Goal: Task Accomplishment & Management: Manage account settings

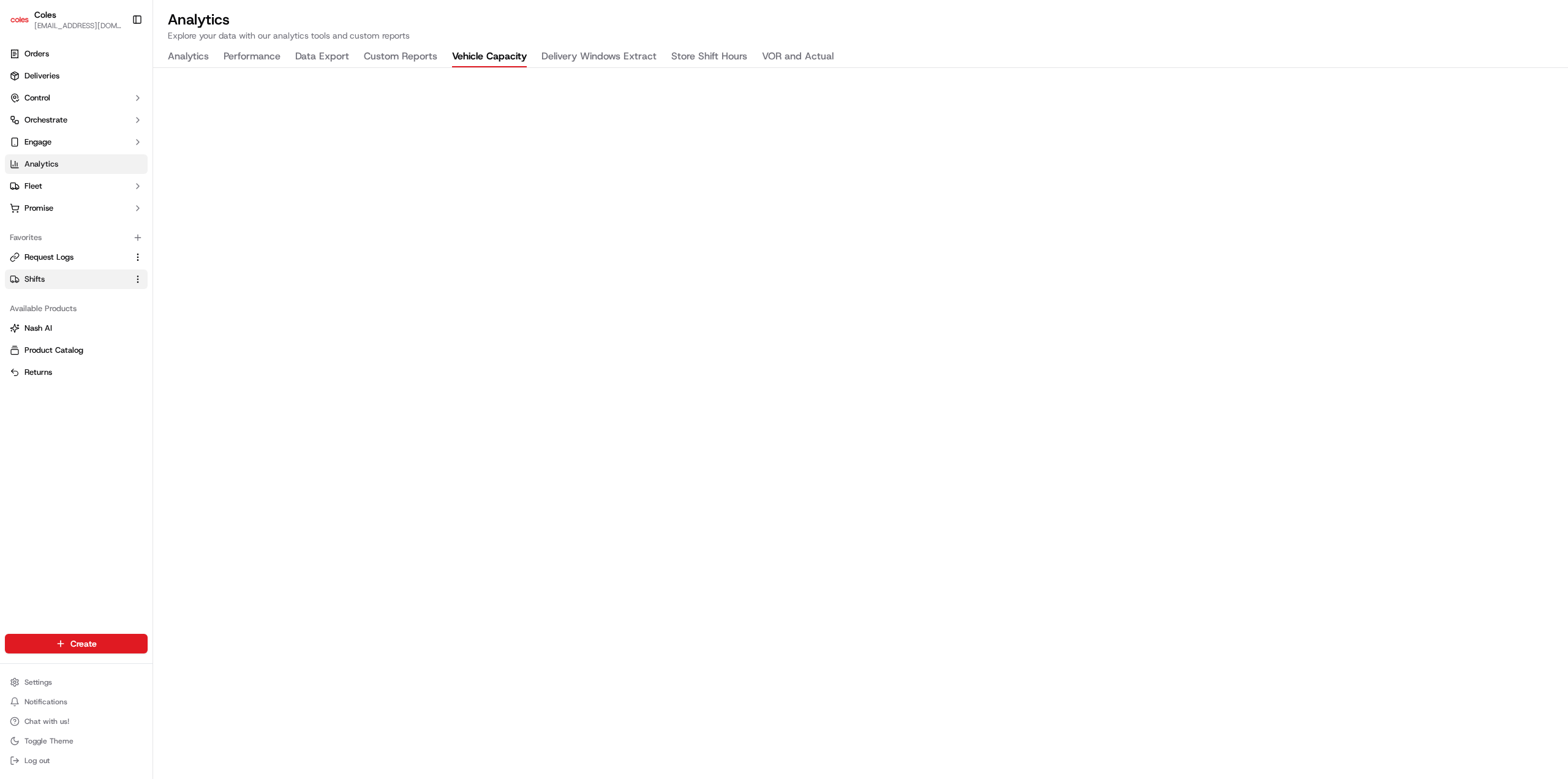
click at [61, 274] on link "Shifts" at bounding box center [69, 279] width 118 height 11
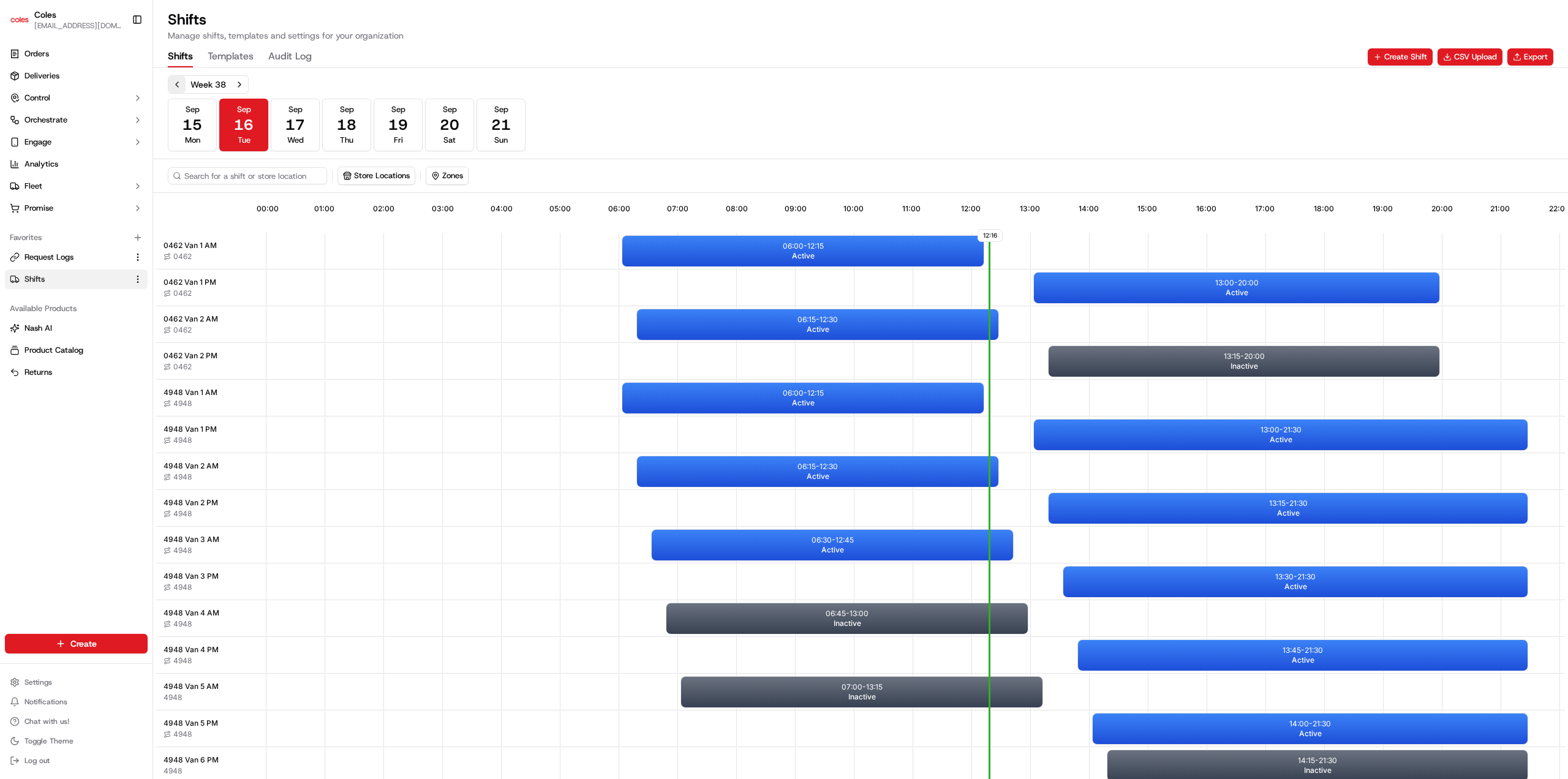
click at [178, 87] on button "Previous week" at bounding box center [177, 85] width 17 height 17
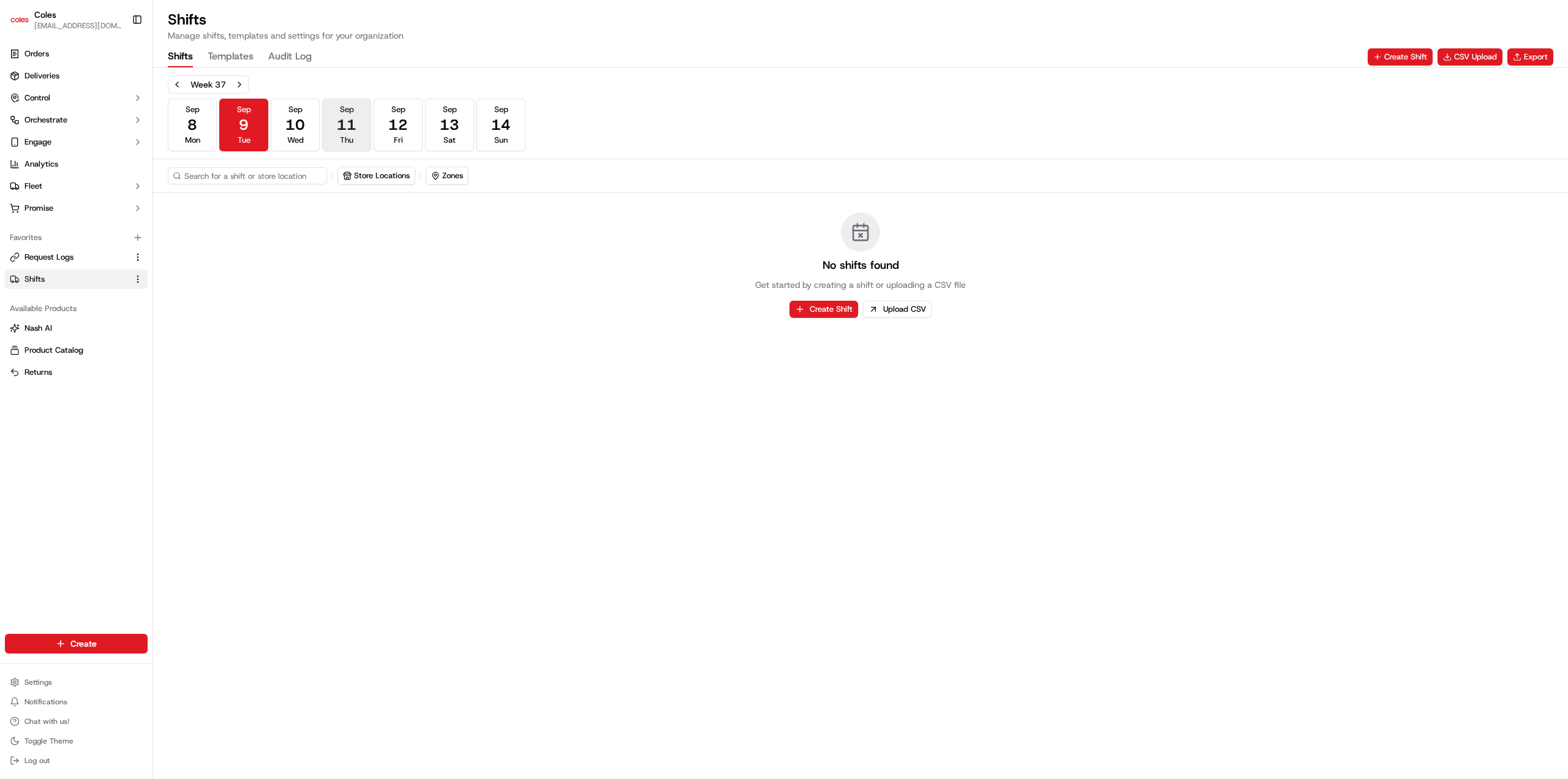
click at [340, 127] on span "11" at bounding box center [346, 125] width 19 height 19
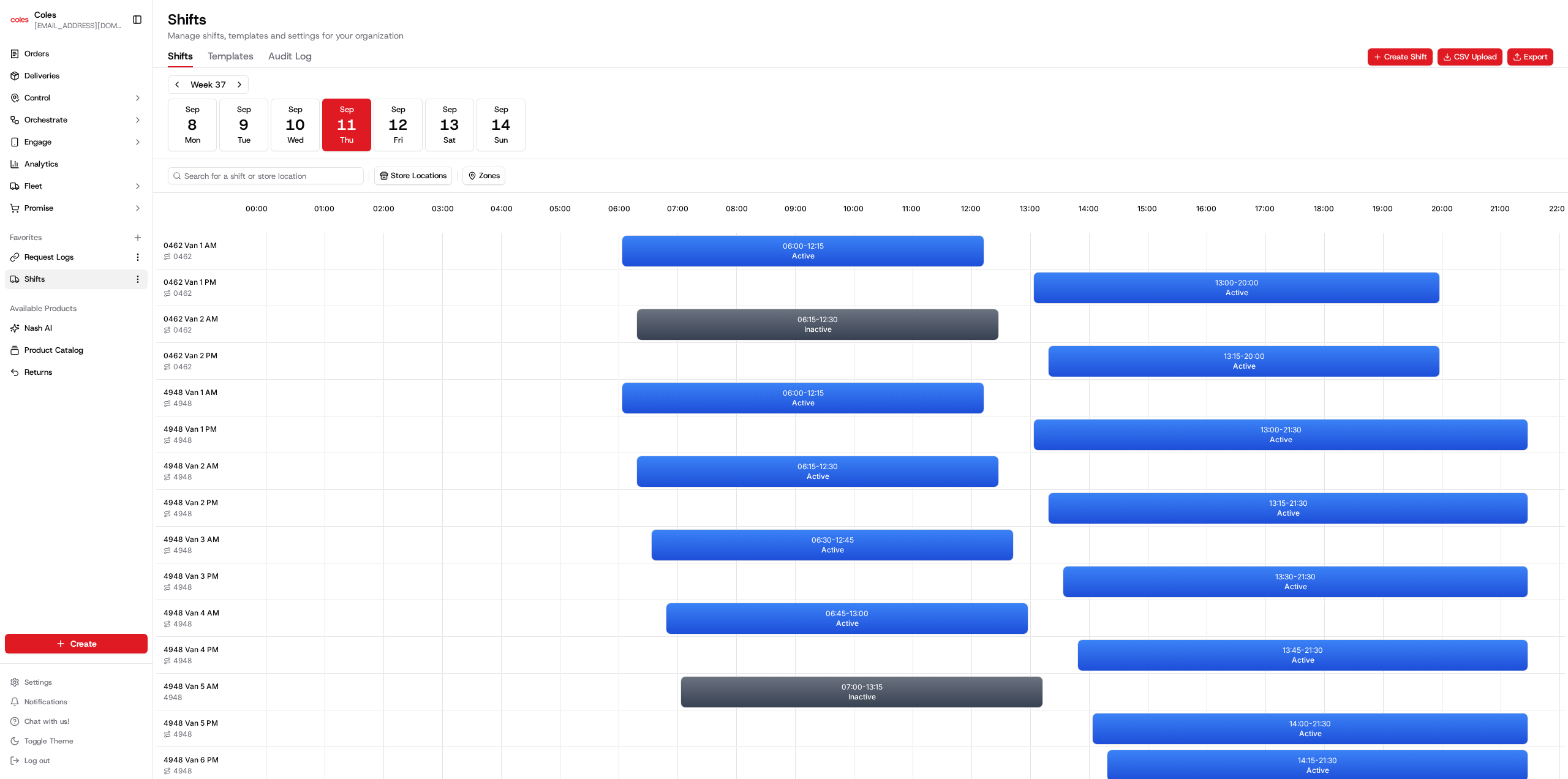
click at [234, 180] on input at bounding box center [266, 176] width 196 height 17
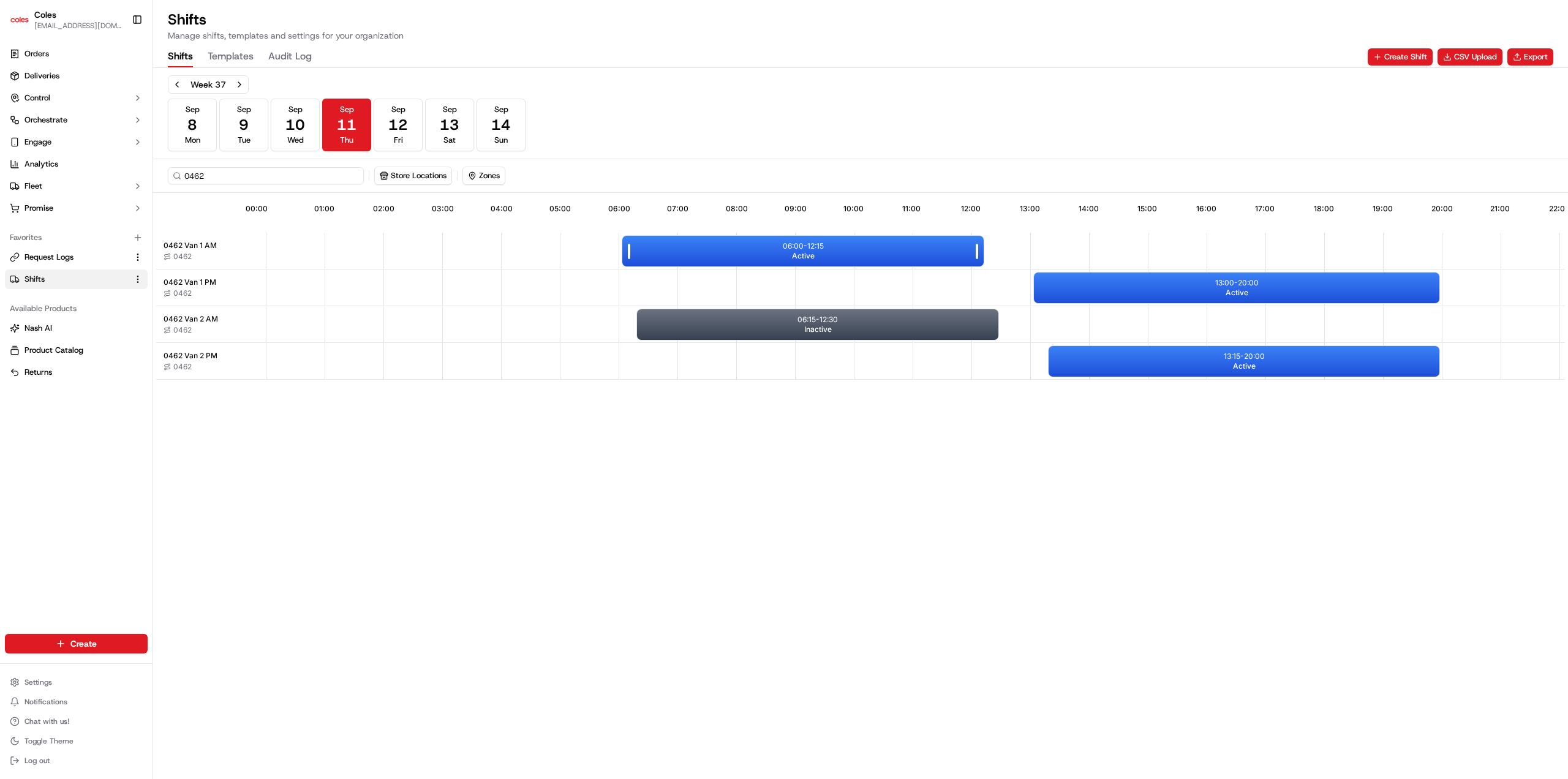
type input "0462"
click at [794, 243] on p "06:00 - 12:15" at bounding box center [804, 246] width 41 height 10
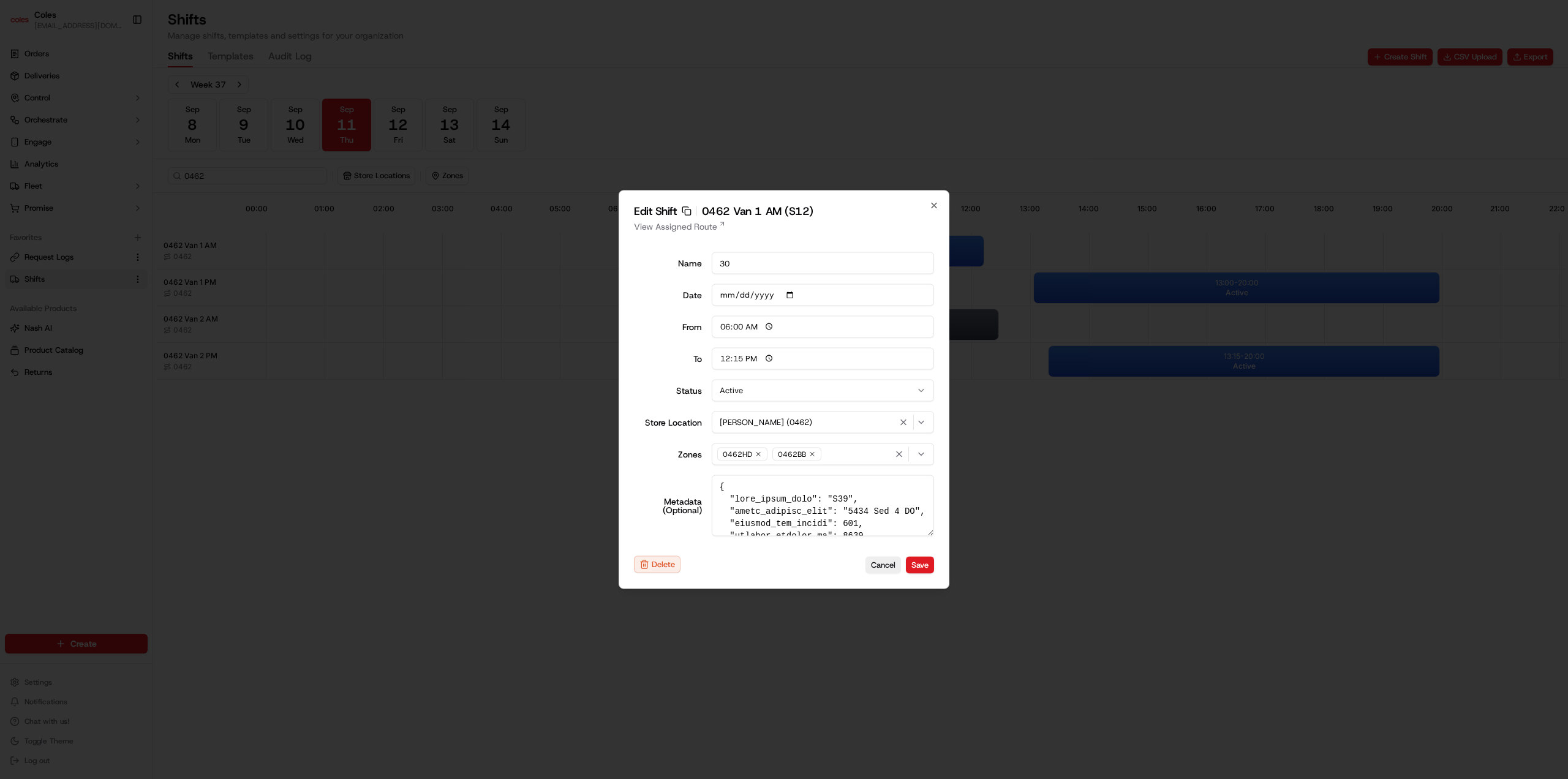
click at [926, 203] on div "Edit Shift Copy sft_bEUdFBkXs5tukyiBiRSQ7o 0462 Van 1 AM (S12) View Assigned Ro…" at bounding box center [784, 390] width 331 height 399
click at [938, 204] on icon "button" at bounding box center [934, 206] width 10 height 10
type input "14:00"
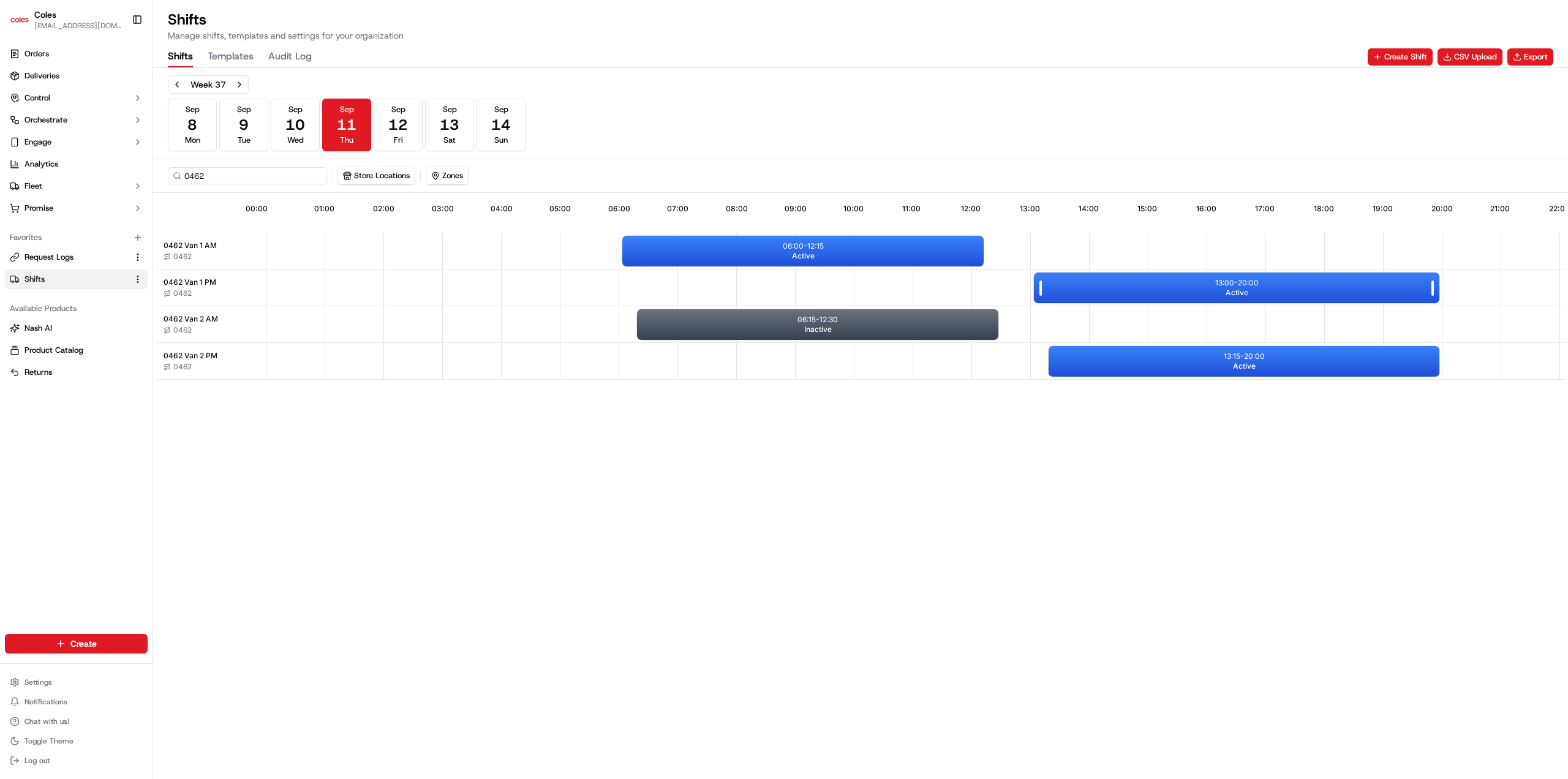
click at [1082, 296] on div "13:00 - 20:00 Active" at bounding box center [1236, 287] width 405 height 31
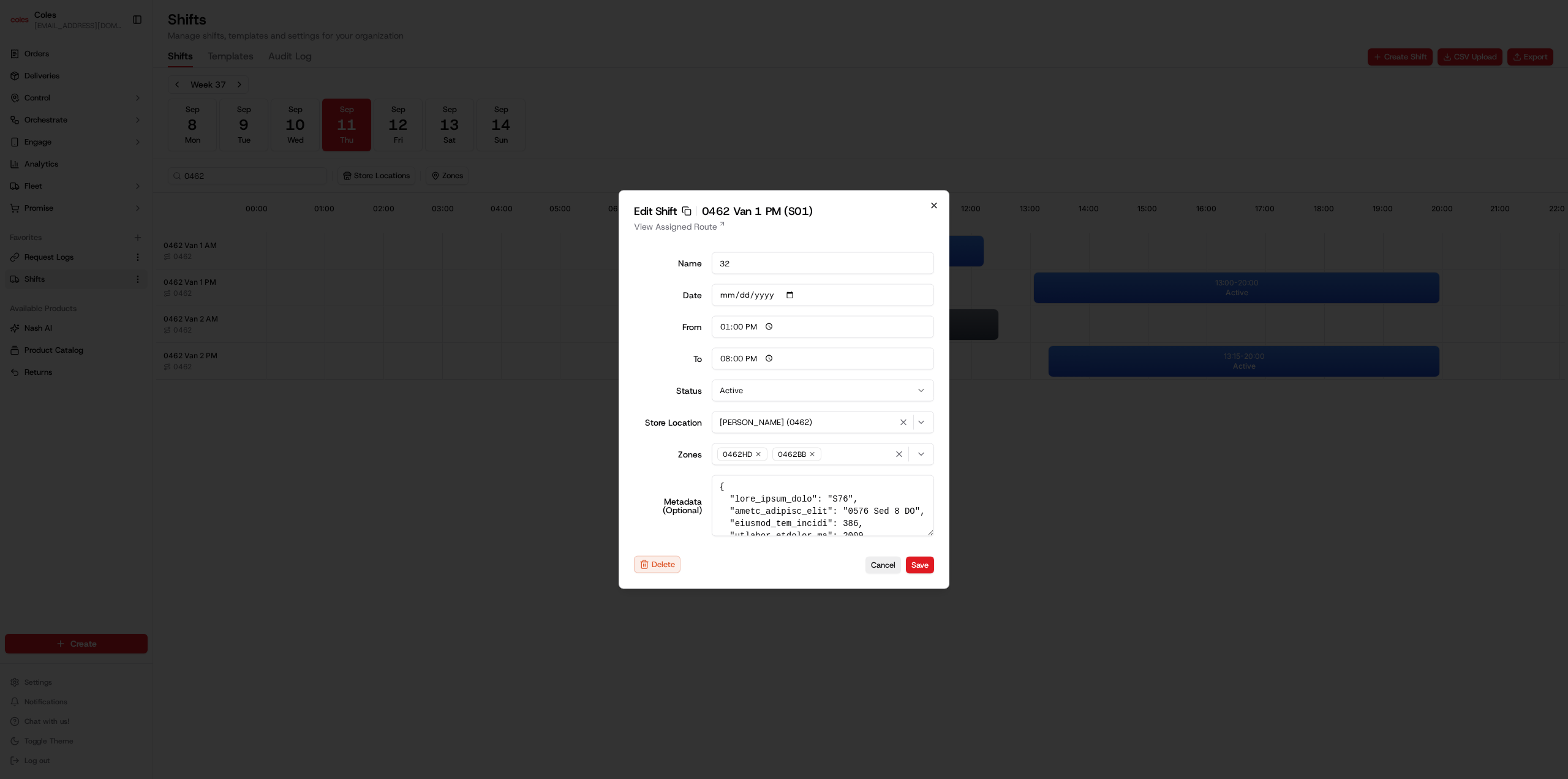
click at [934, 207] on icon "button" at bounding box center [934, 206] width 10 height 10
type input "06:00"
type input "14:00"
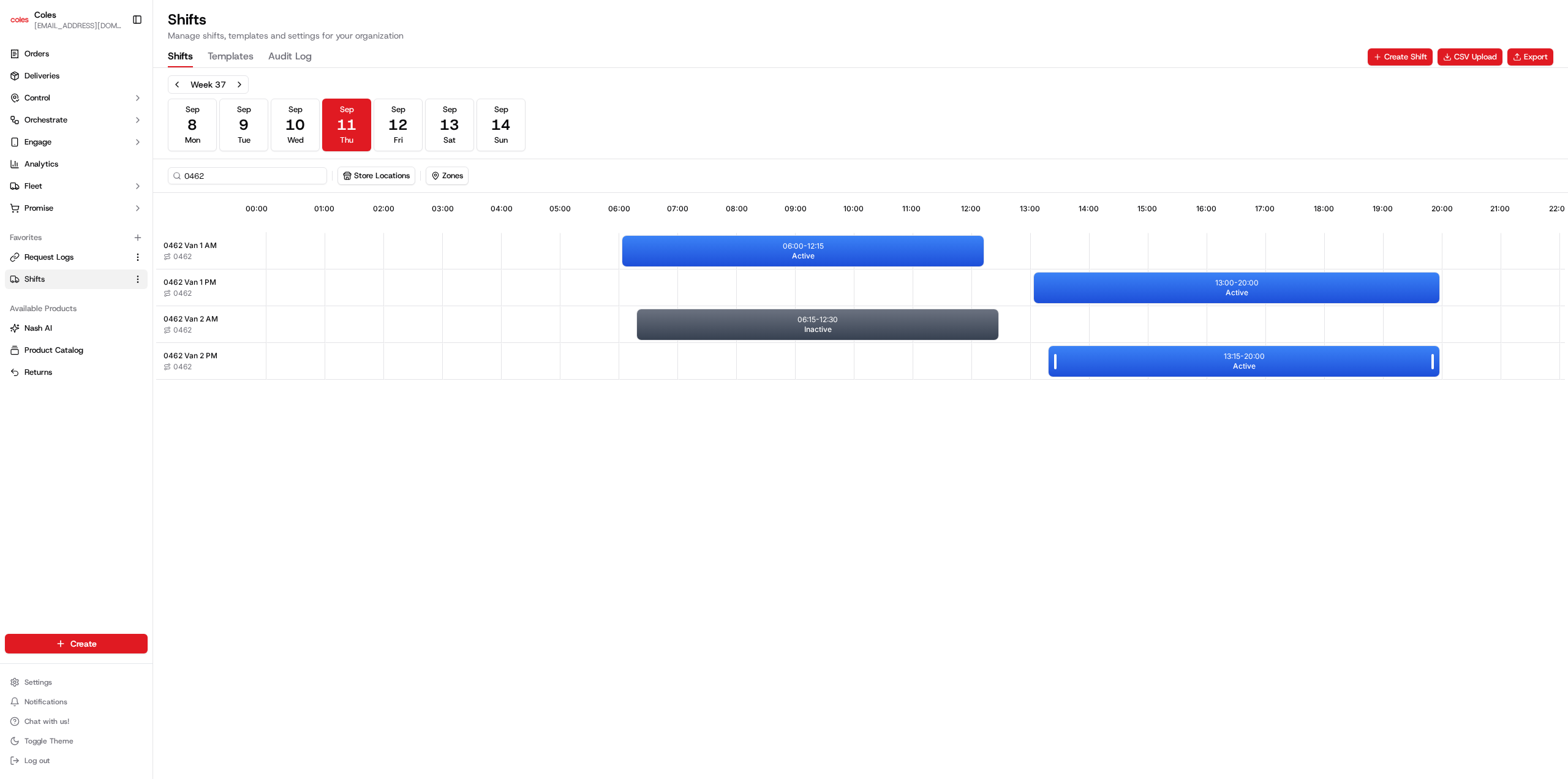
click at [1096, 348] on div "13:15 - 20:00 Active" at bounding box center [1244, 361] width 391 height 31
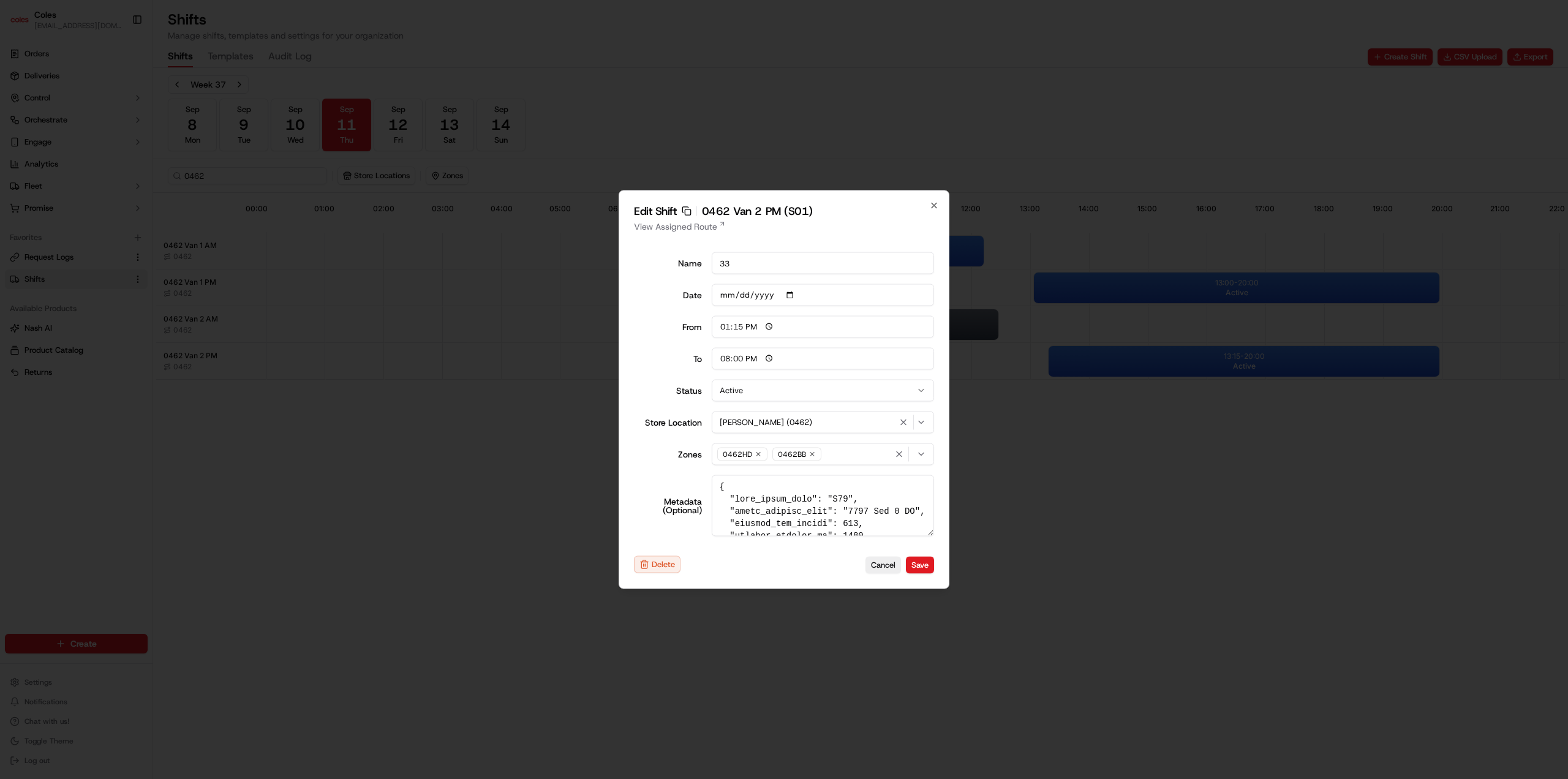
click at [936, 199] on div "Edit Shift Copy sft_oWt5KC7MAbx24vw6DHLkvA 0462 Van 2 PM (S01) View Assigned Ro…" at bounding box center [784, 390] width 331 height 399
click at [934, 207] on icon "button" at bounding box center [934, 206] width 10 height 10
type input "06:00"
type input "14:00"
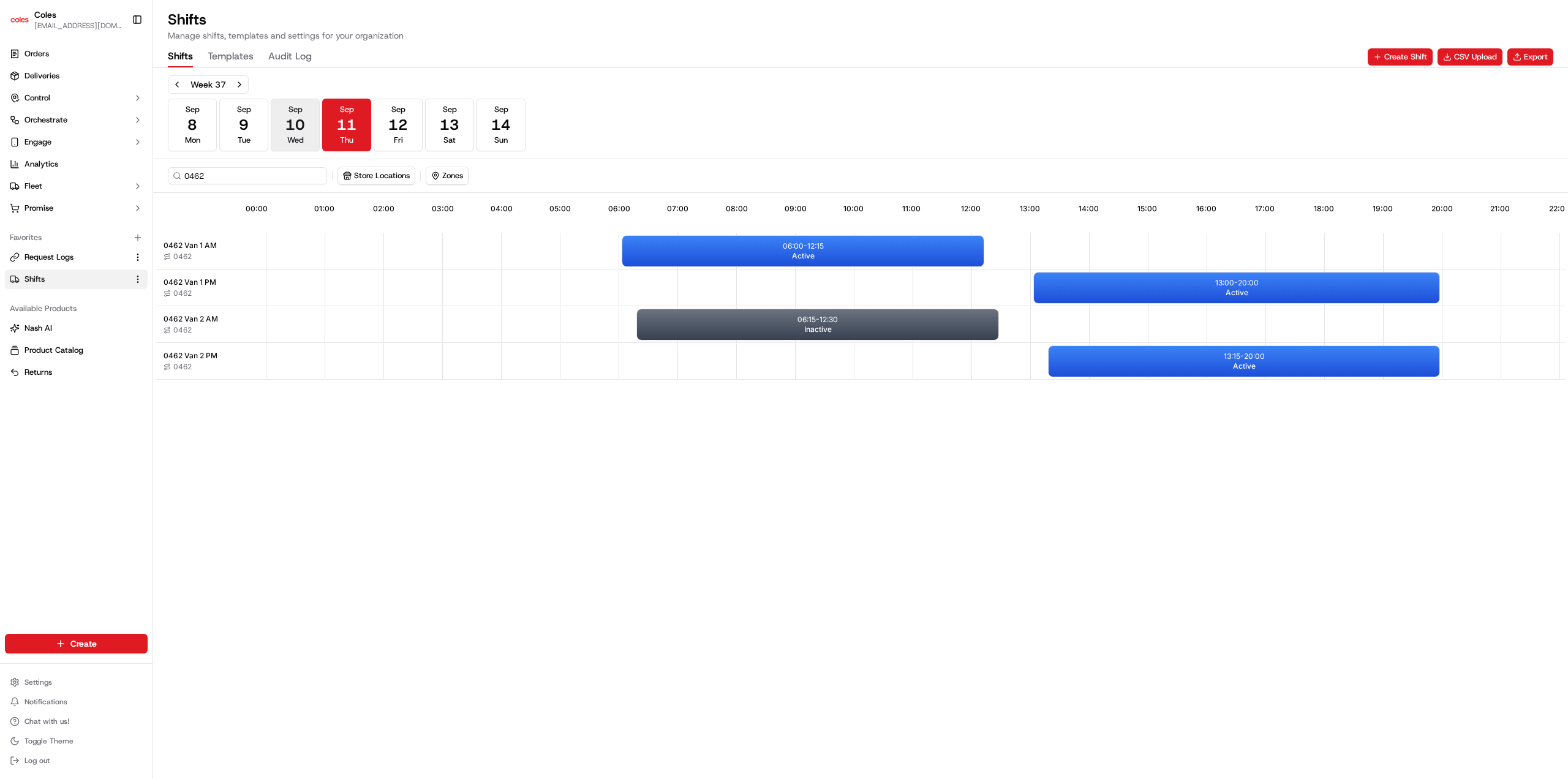
click at [298, 128] on span "10" at bounding box center [295, 125] width 19 height 19
click at [1116, 291] on div "13:00 - 20:00 Active" at bounding box center [1236, 287] width 405 height 31
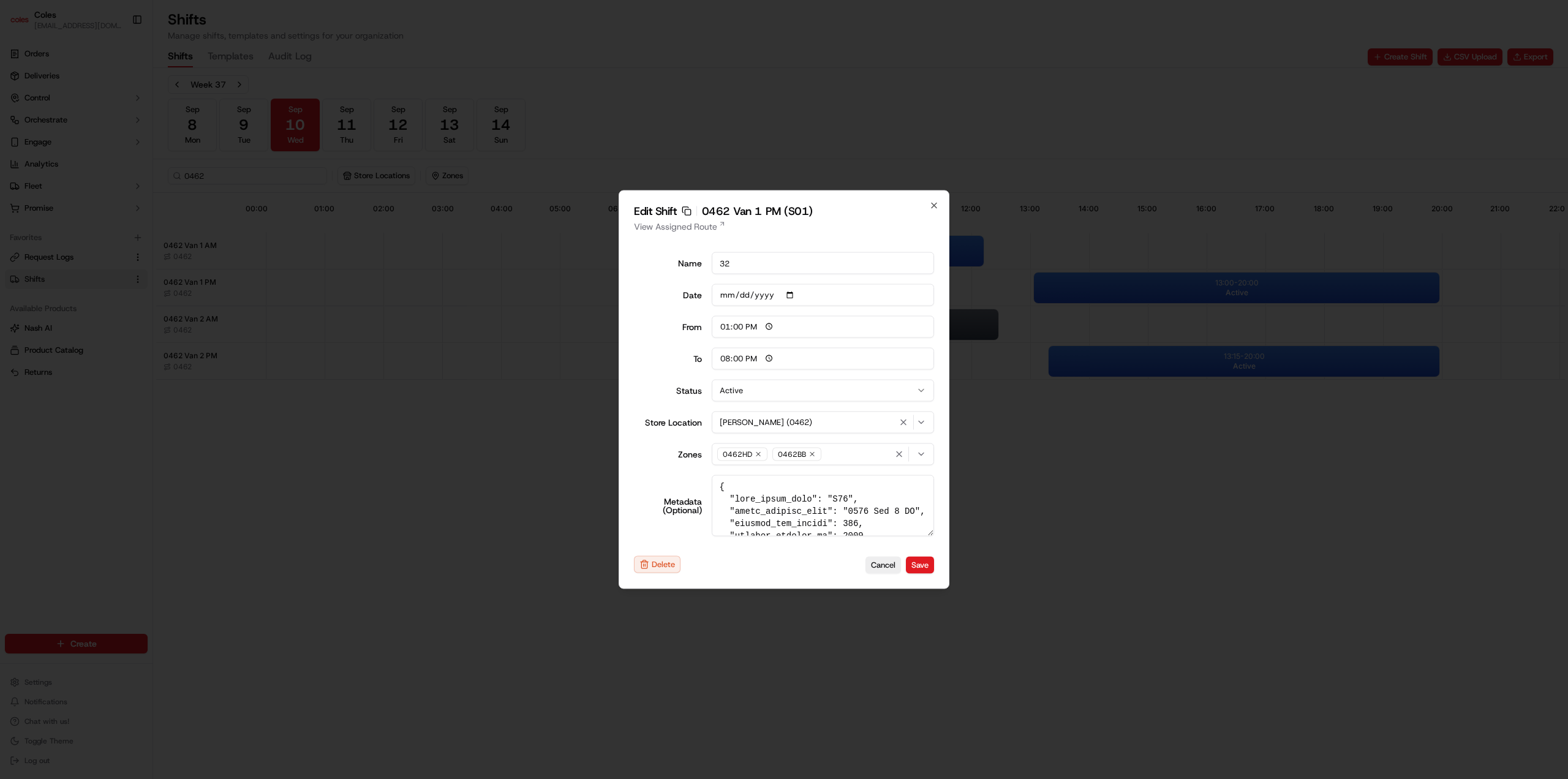
click at [927, 206] on h2 "Edit Shift Copy sft_7aztSssWpoGvJco6BQapxM 0462 Van 1 PM (S01)" at bounding box center [784, 211] width 300 height 11
click at [931, 207] on icon "button" at bounding box center [934, 206] width 10 height 10
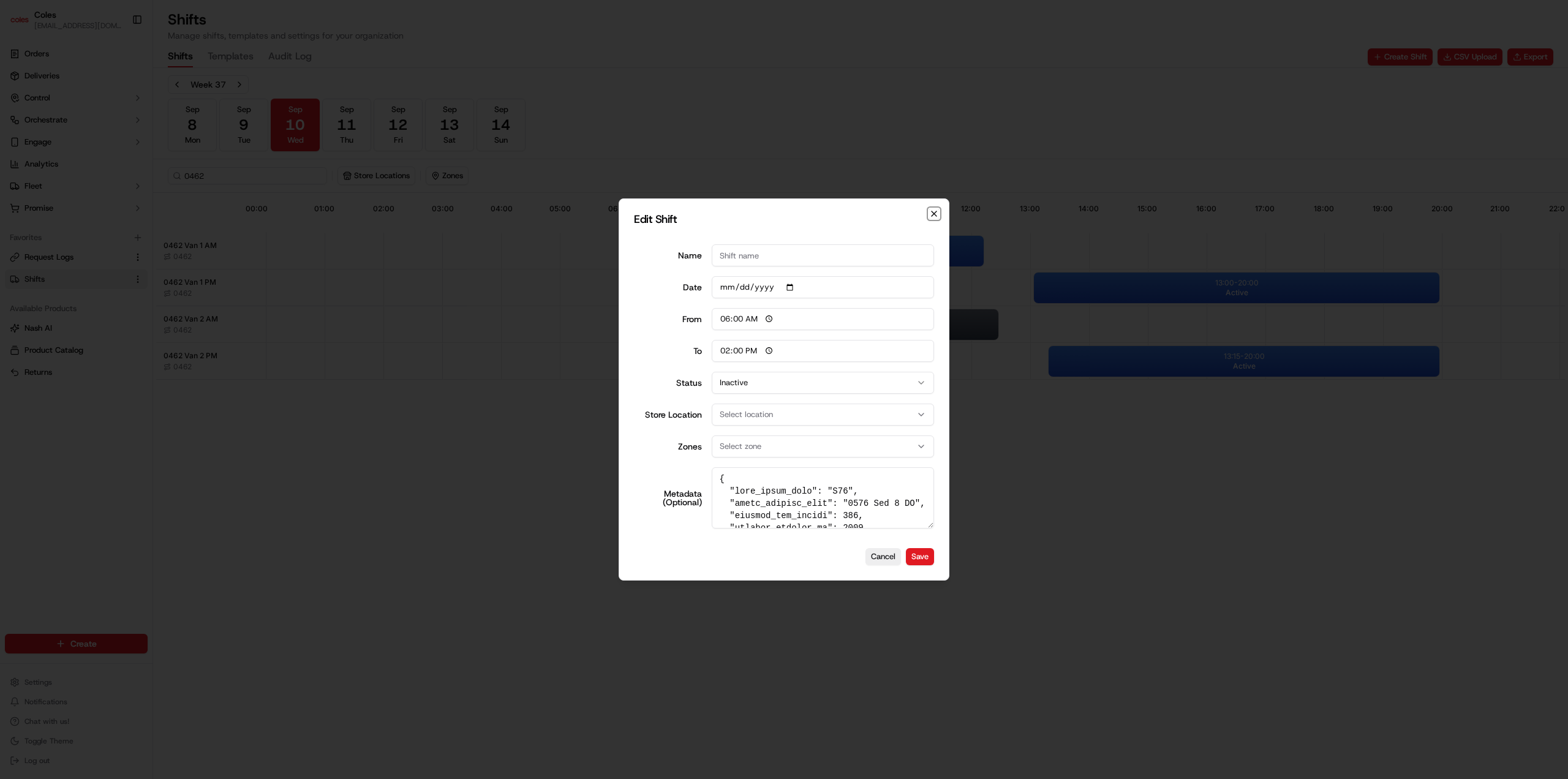
type input "06:00"
type input "14:00"
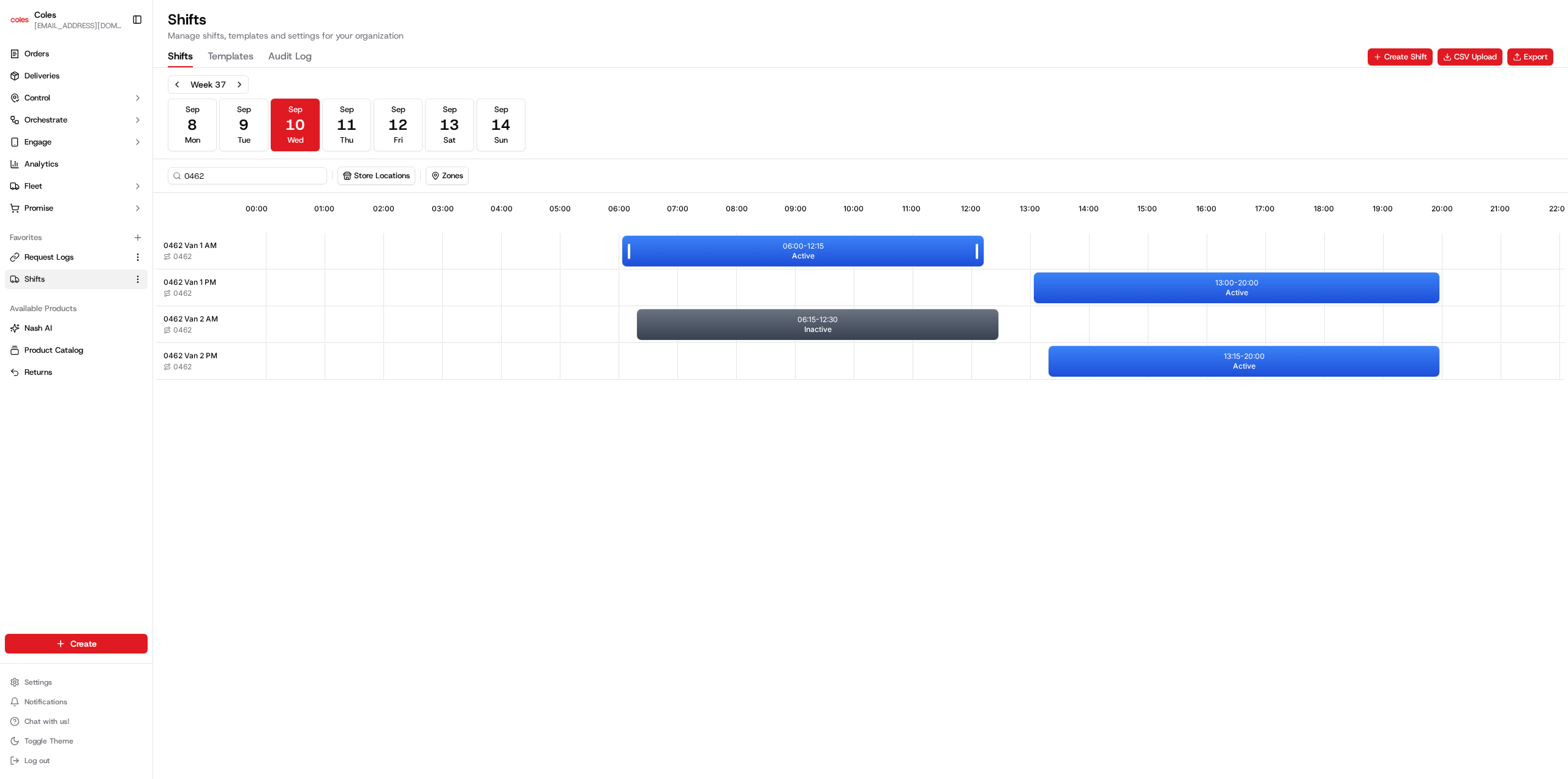
click at [902, 249] on div "06:00 - 12:15 Active" at bounding box center [803, 251] width 362 height 31
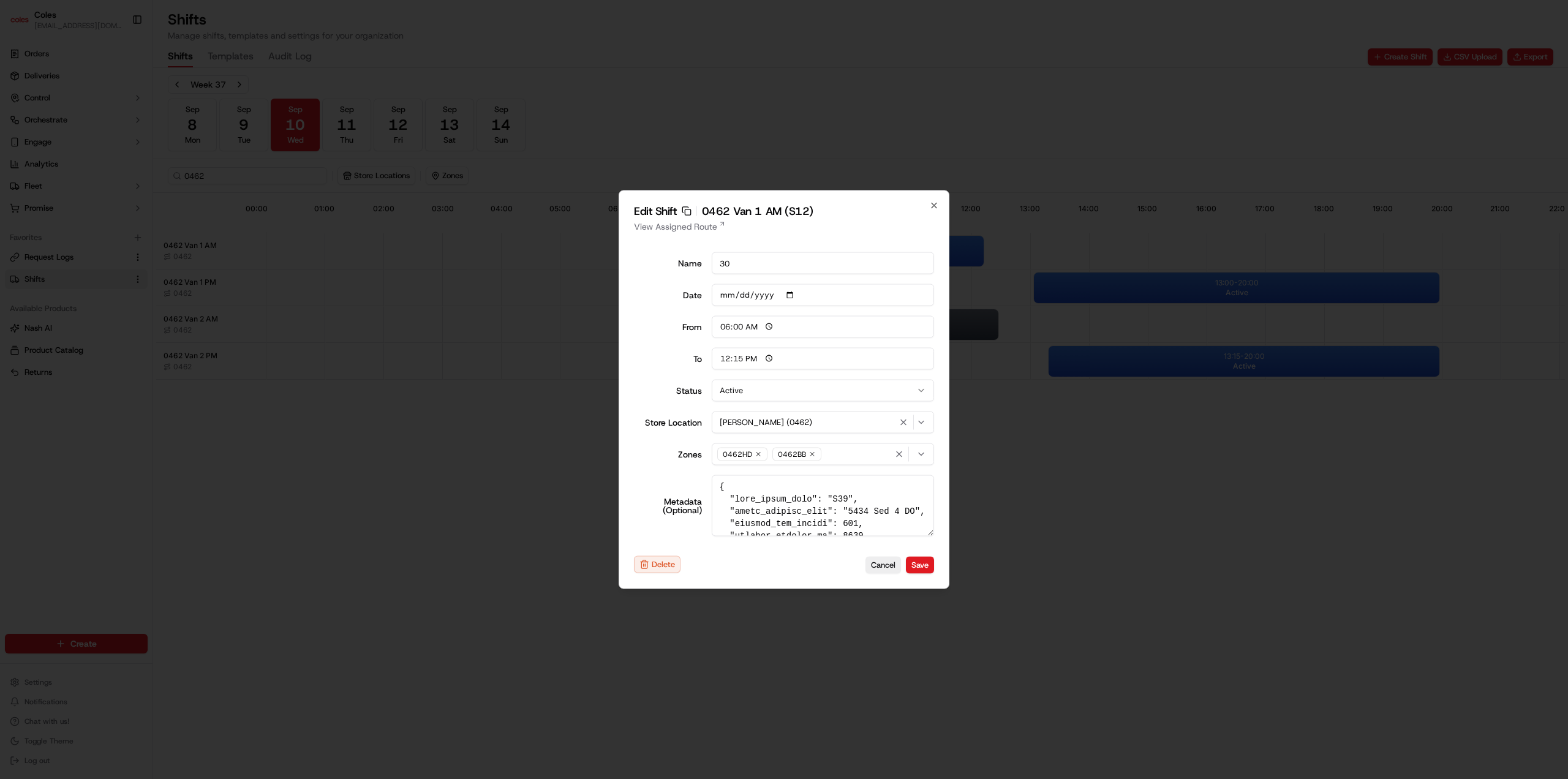
drag, startPoint x: 929, startPoint y: 208, endPoint x: 941, endPoint y: 220, distance: 17.0
click at [929, 208] on icon "button" at bounding box center [934, 206] width 10 height 10
type input "14:00"
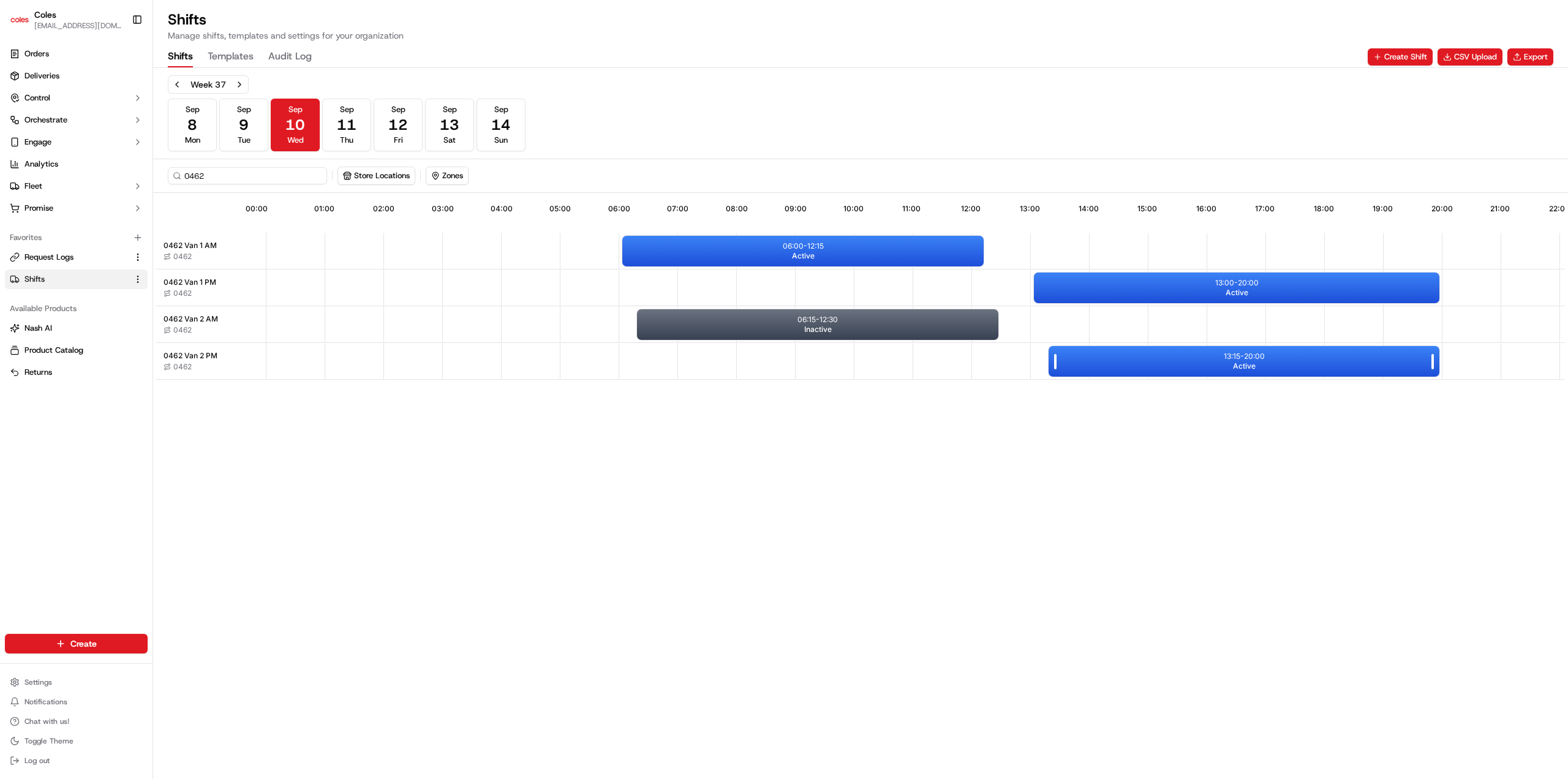
click at [1145, 355] on div "13:15 - 20:00 Active" at bounding box center [1244, 361] width 391 height 31
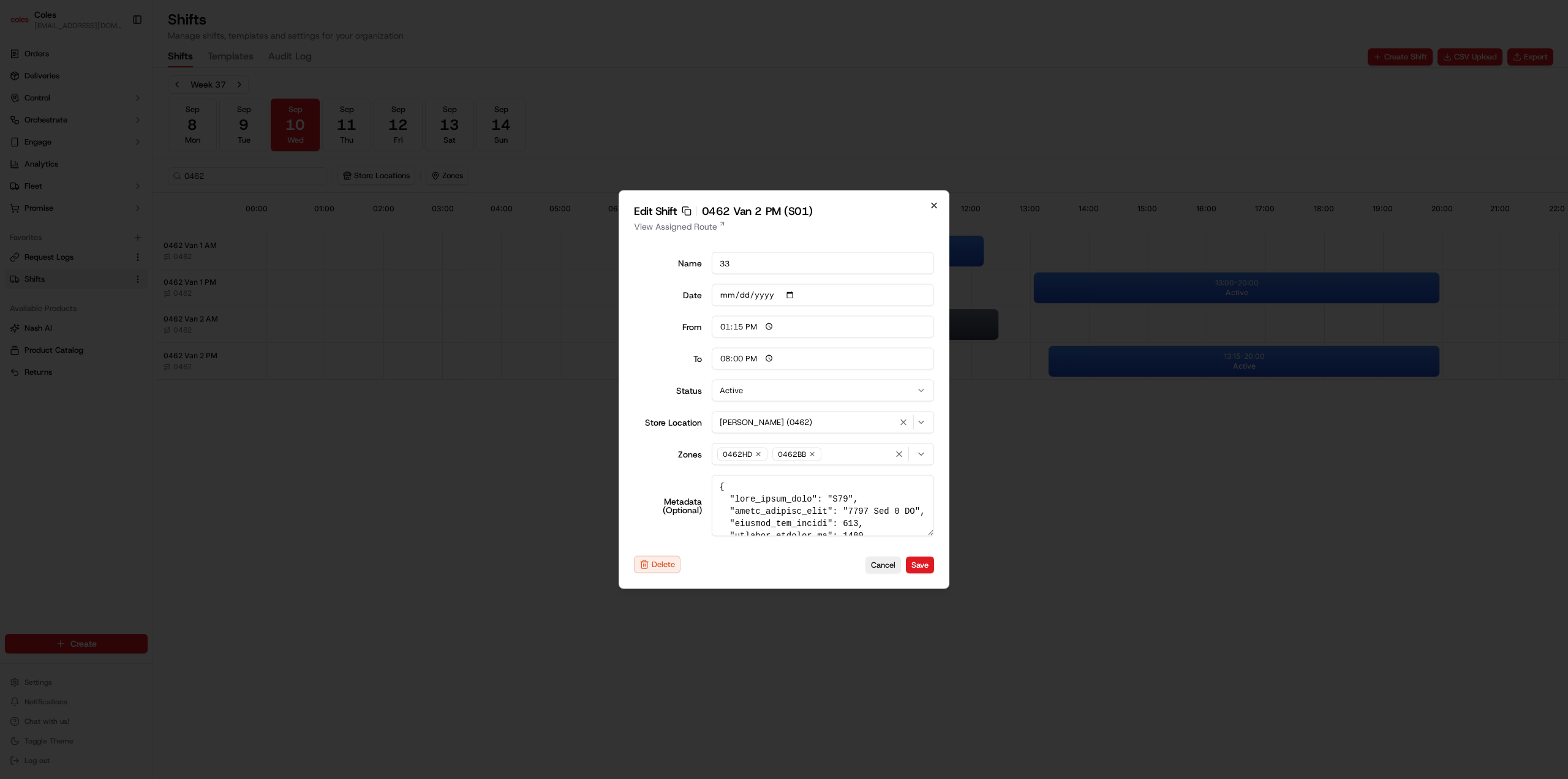
click at [936, 203] on icon "button" at bounding box center [934, 206] width 5 height 5
type input "06:00"
type input "14:00"
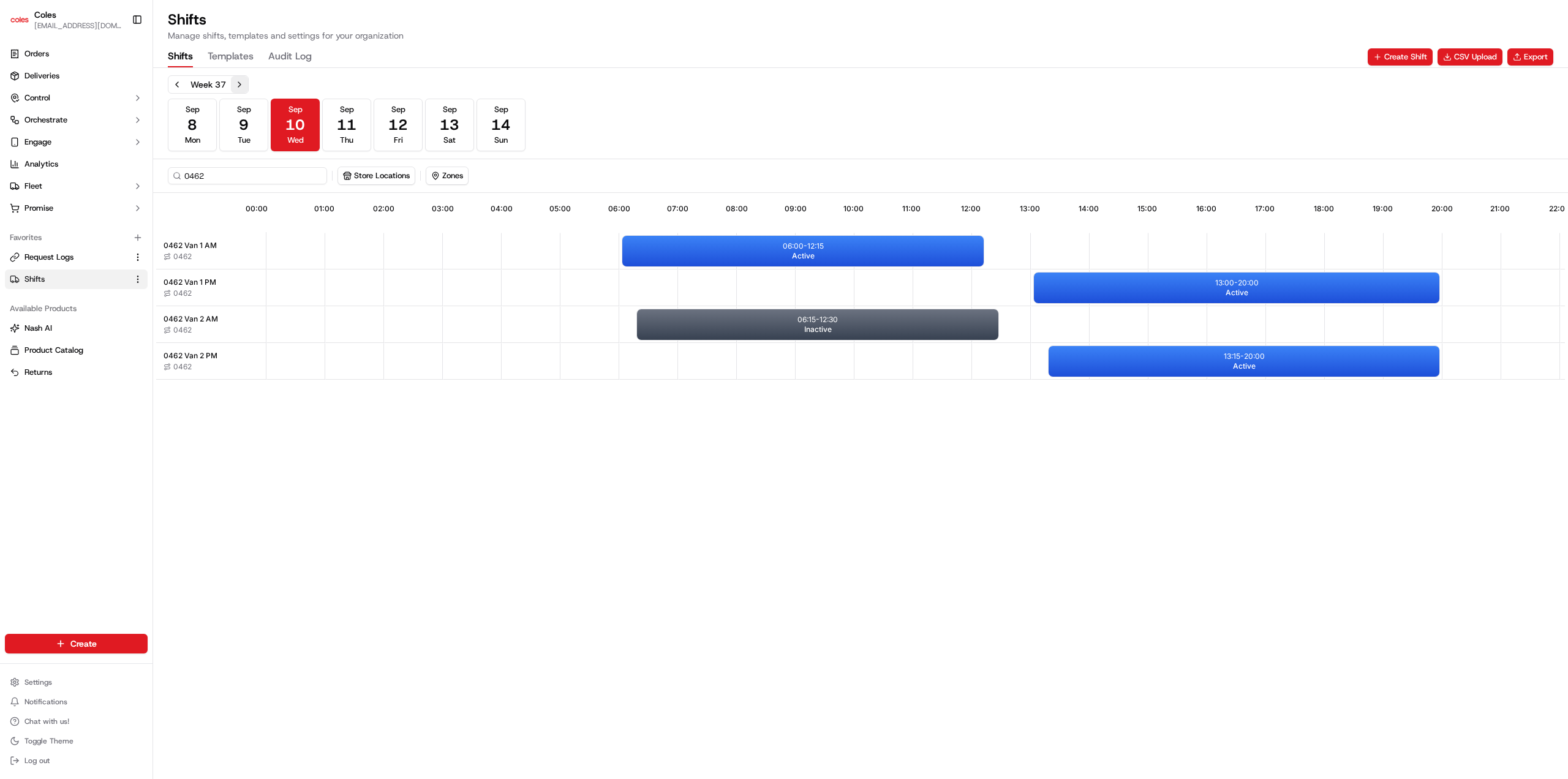
click at [236, 79] on button "Next week" at bounding box center [239, 85] width 17 height 17
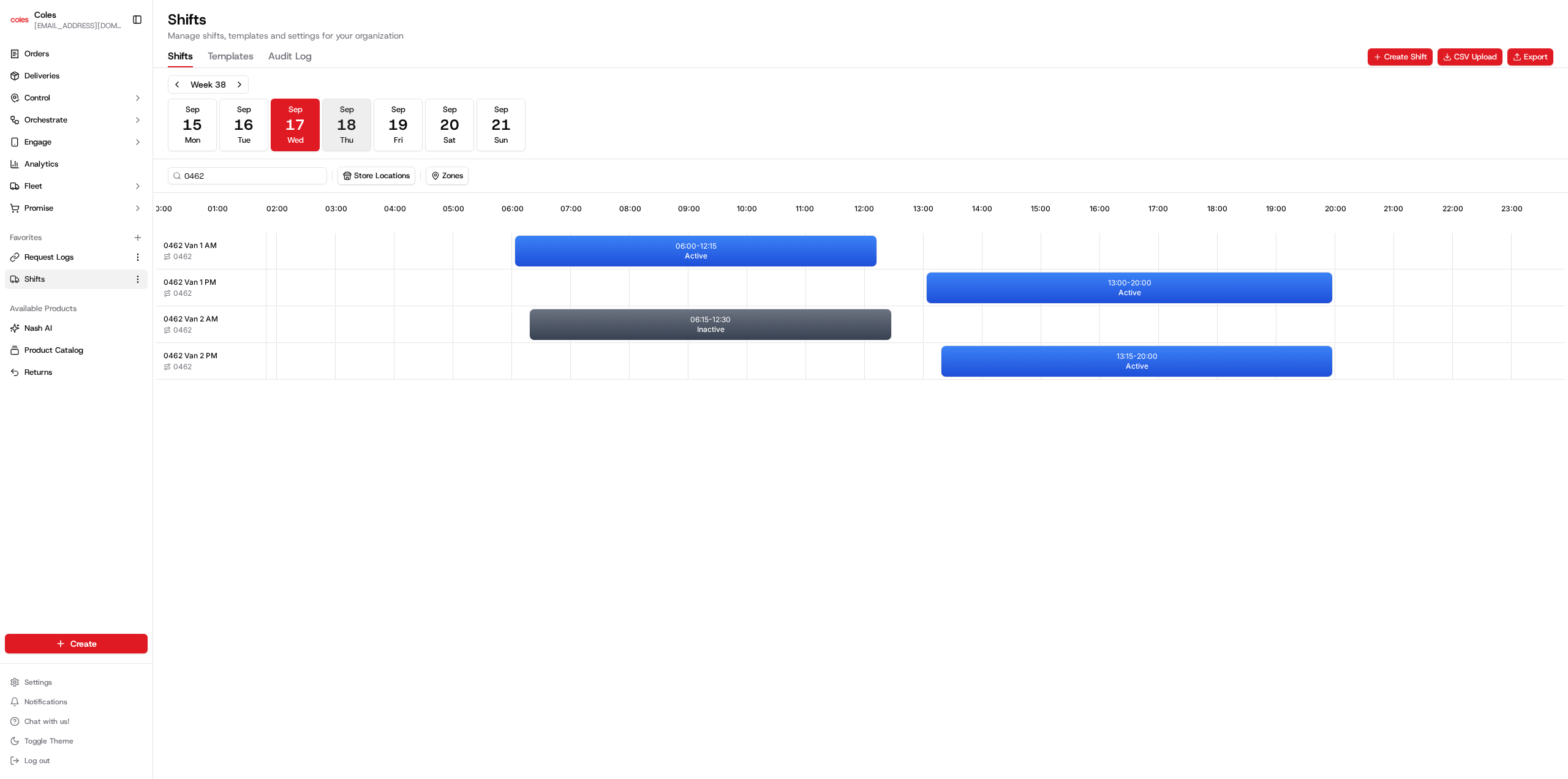
scroll to position [0, 113]
click at [258, 135] on button "Sep 16 Tue" at bounding box center [244, 125] width 49 height 52
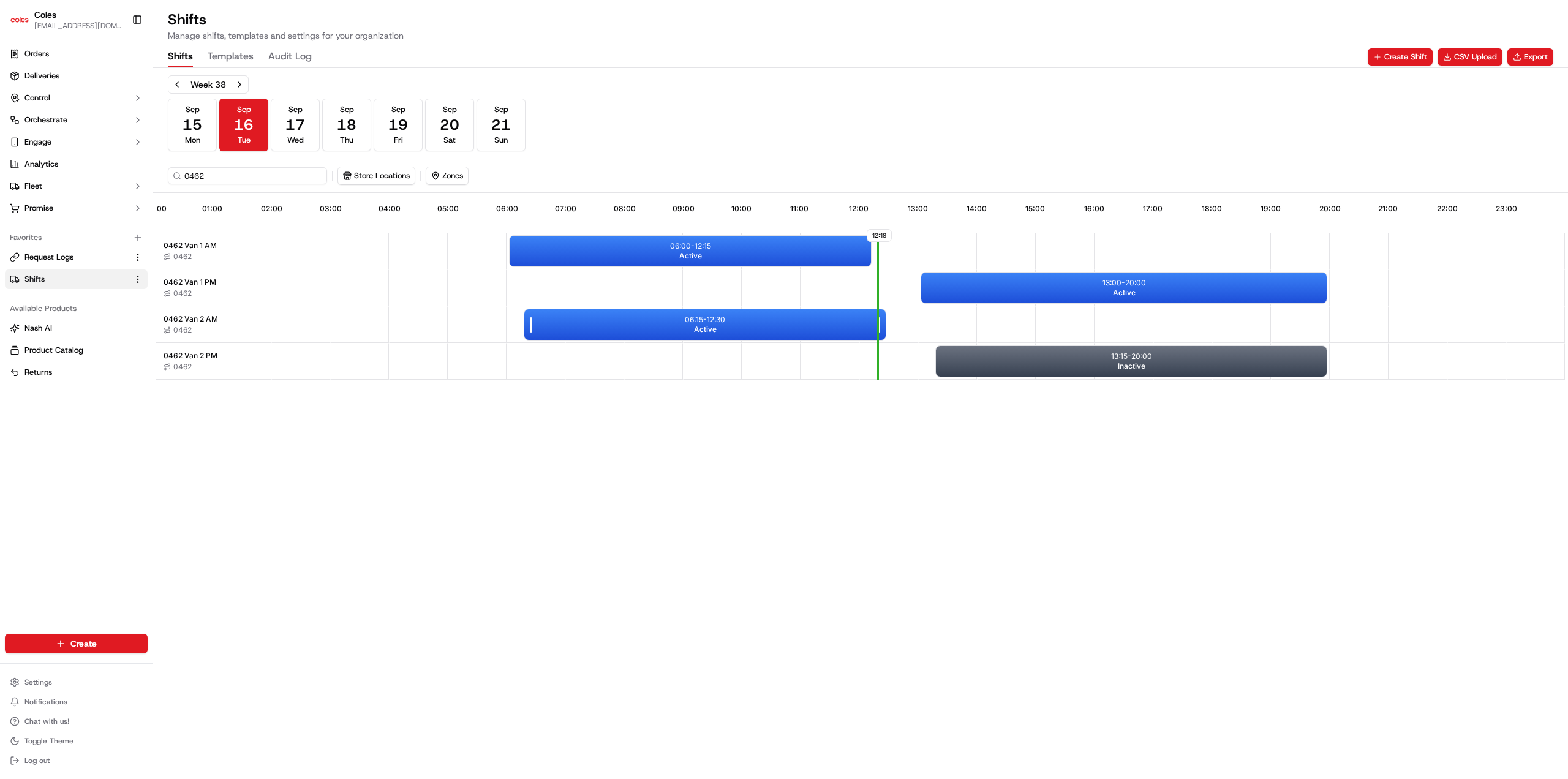
click at [760, 314] on div "06:15 - 12:30 Active" at bounding box center [705, 324] width 362 height 31
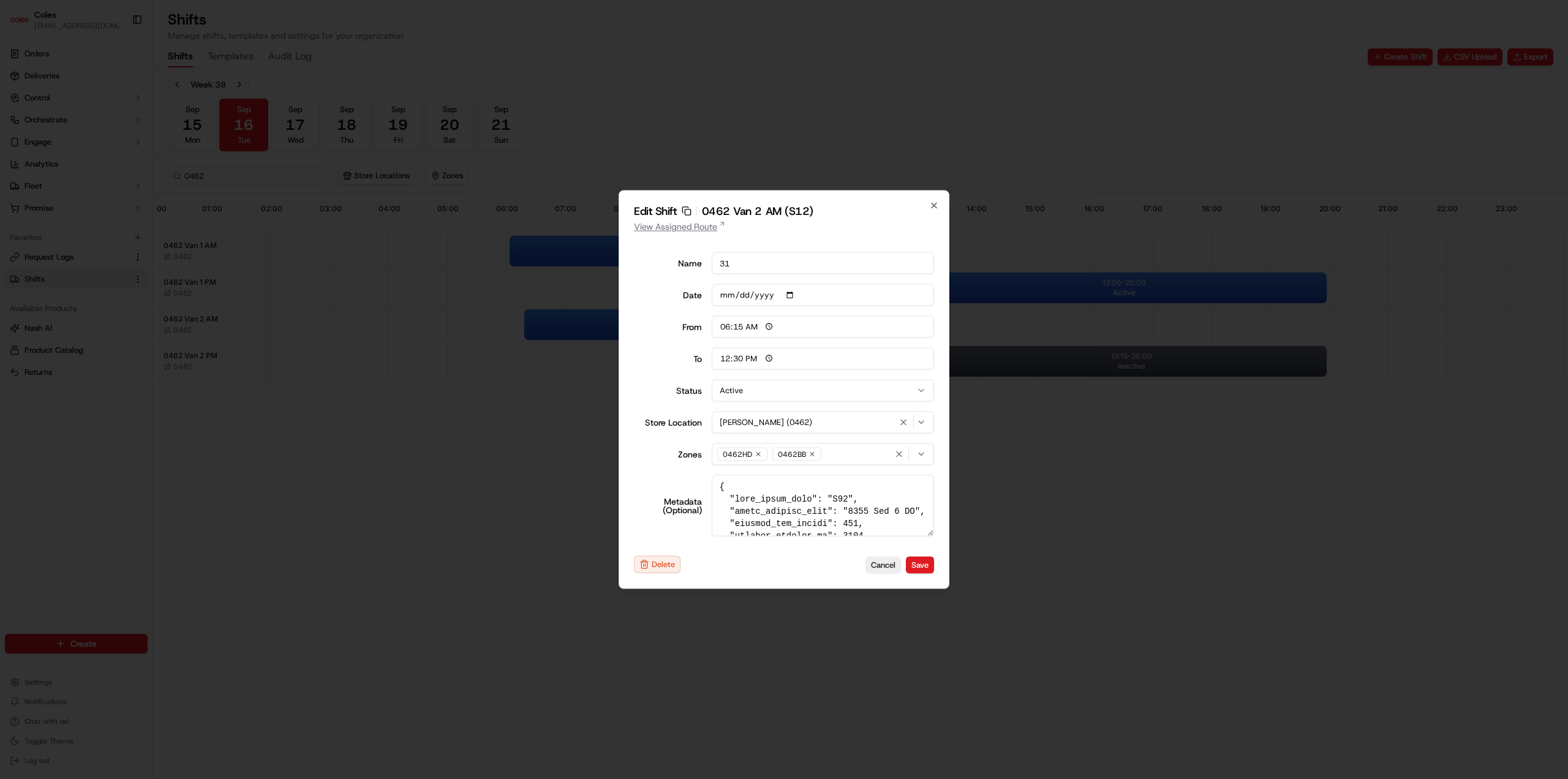
click at [694, 231] on link "View Assigned Route" at bounding box center [784, 227] width 300 height 12
click at [932, 203] on icon "button" at bounding box center [934, 206] width 5 height 5
type input "06:00"
type input "14:00"
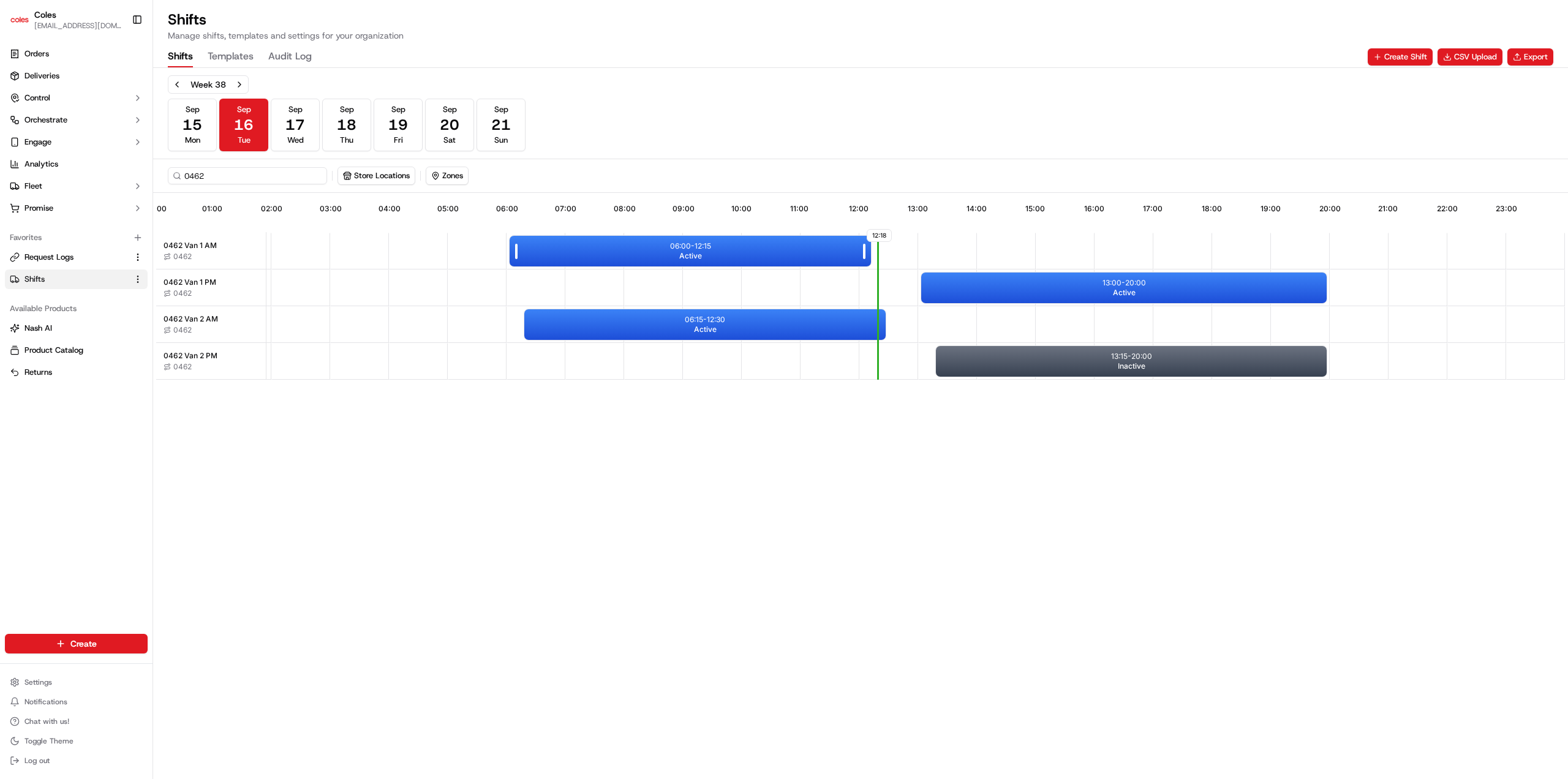
click at [741, 244] on div "06:00 - 12:15 Active" at bounding box center [690, 251] width 362 height 31
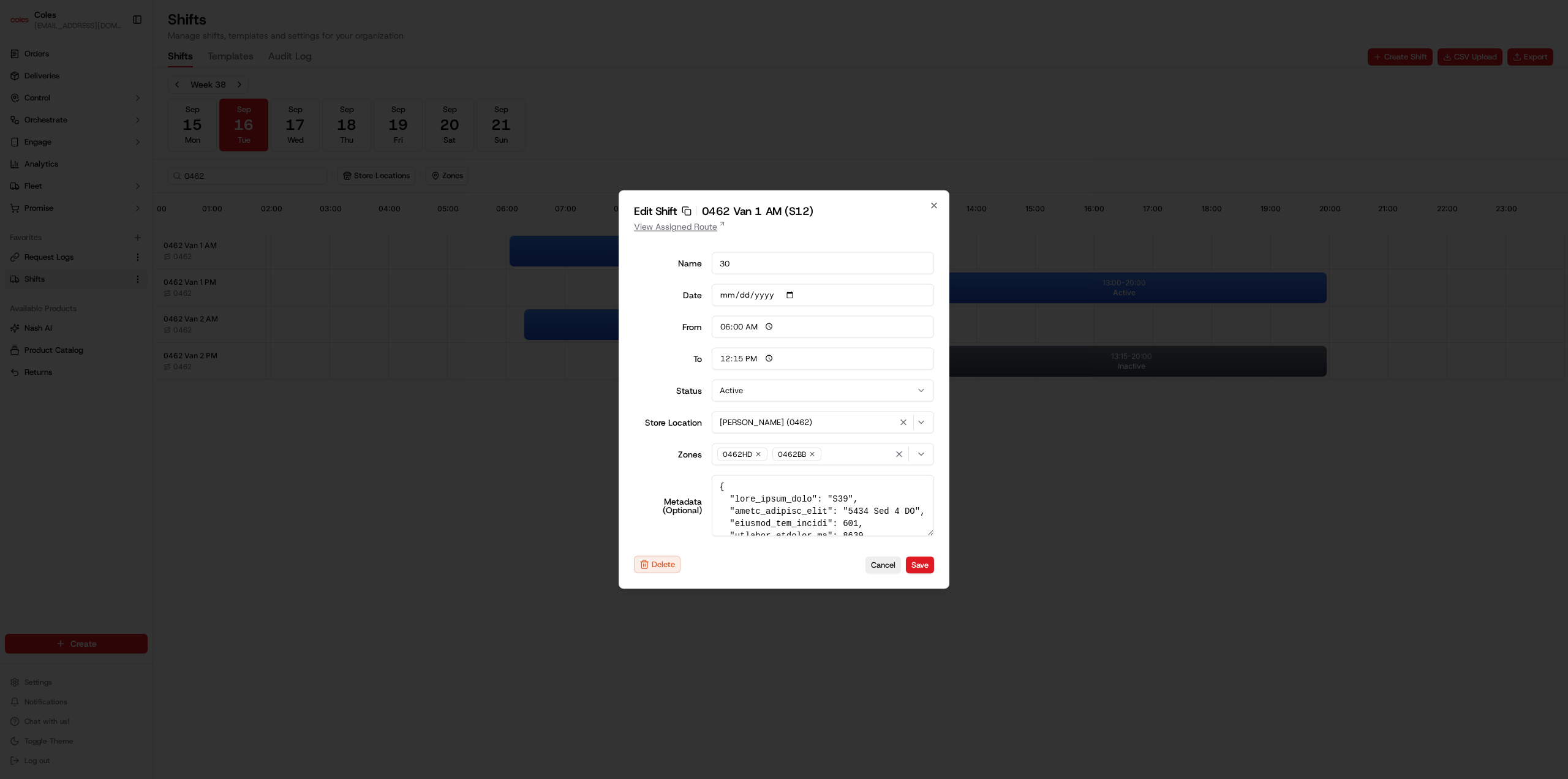
click at [691, 228] on link "View Assigned Route" at bounding box center [784, 227] width 300 height 12
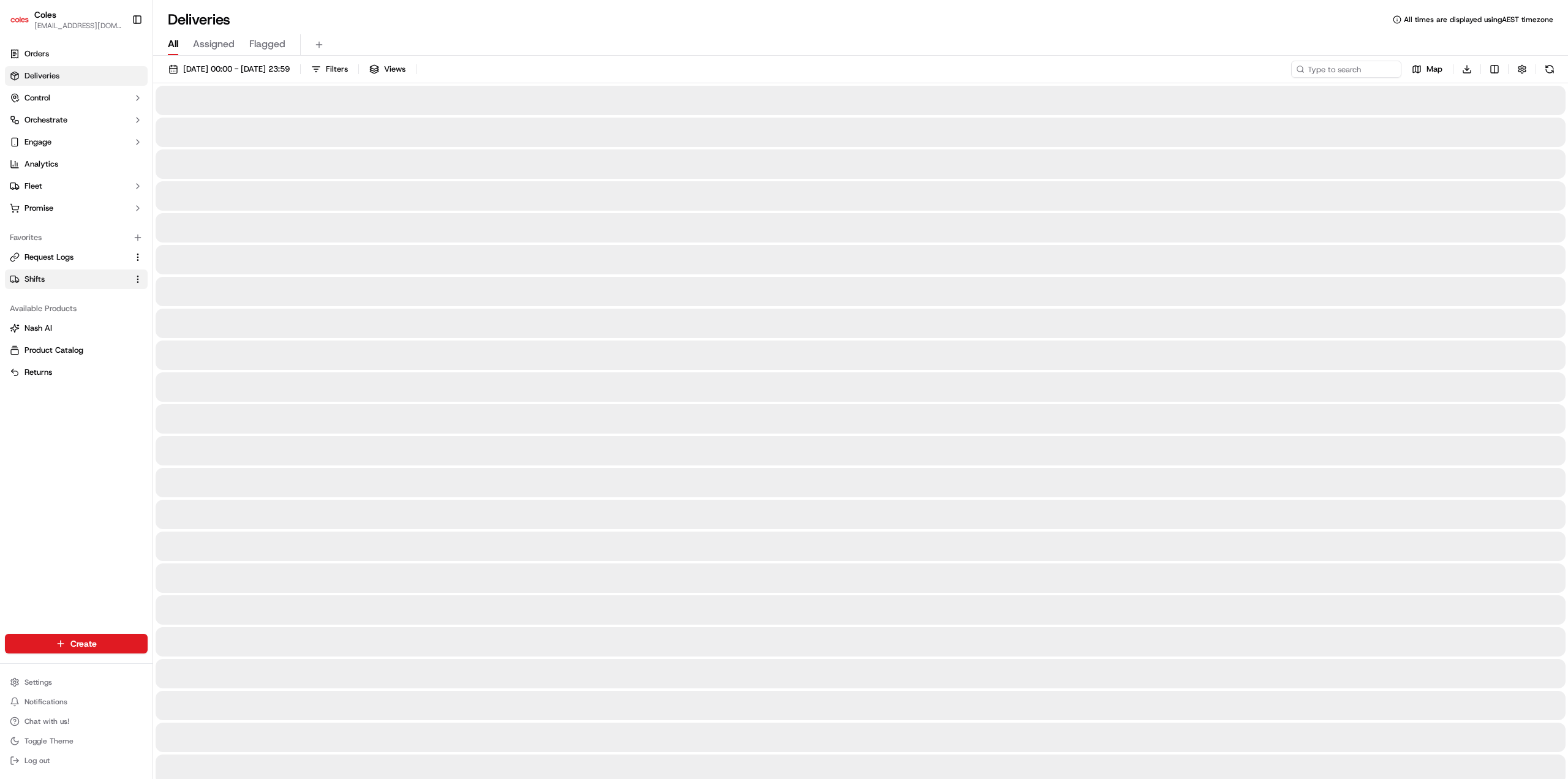
click at [38, 284] on span "Shifts" at bounding box center [34, 279] width 20 height 11
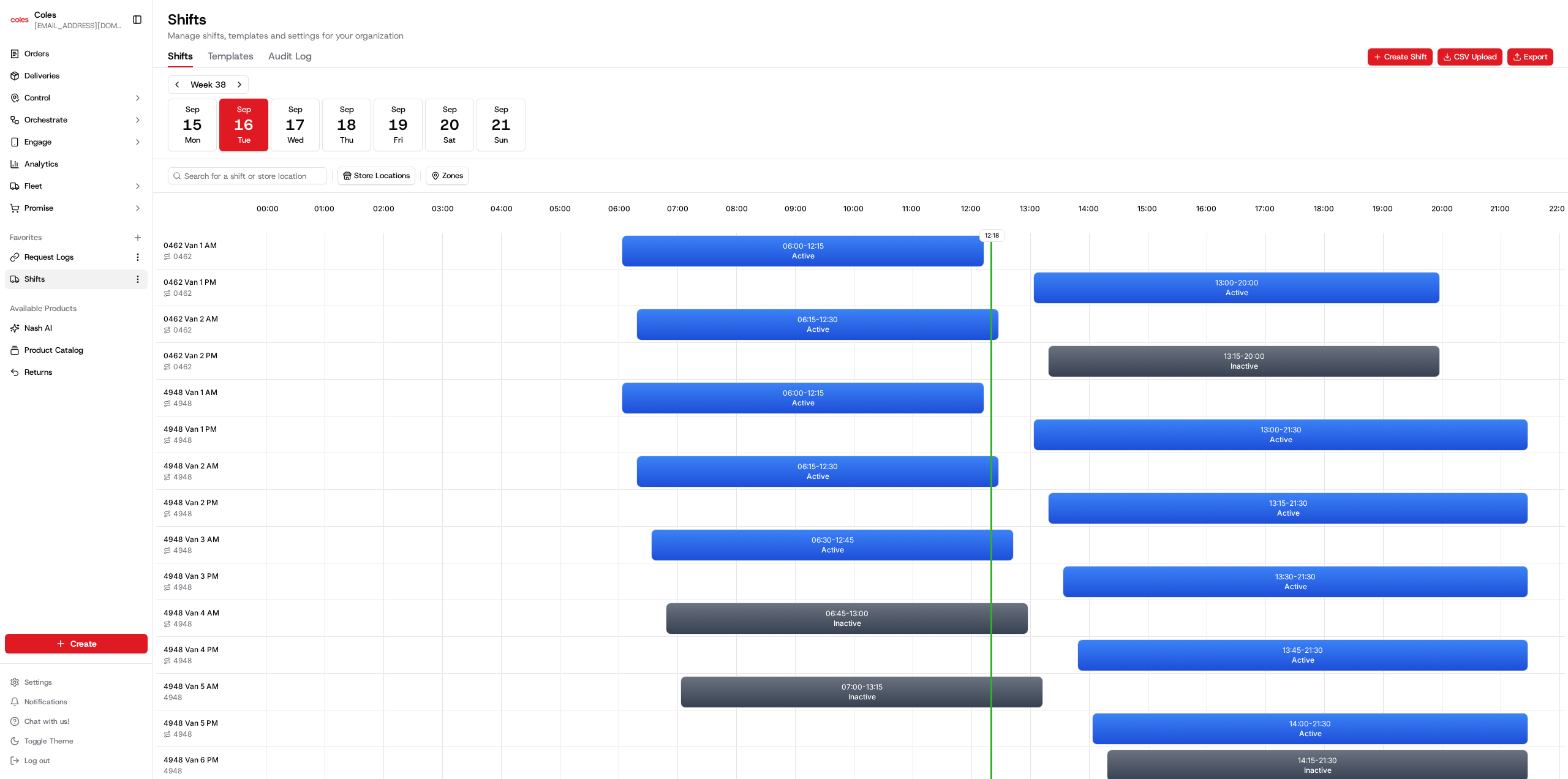
click at [38, 280] on span "Shifts" at bounding box center [34, 279] width 20 height 11
click at [57, 161] on span "Analytics" at bounding box center [41, 164] width 34 height 11
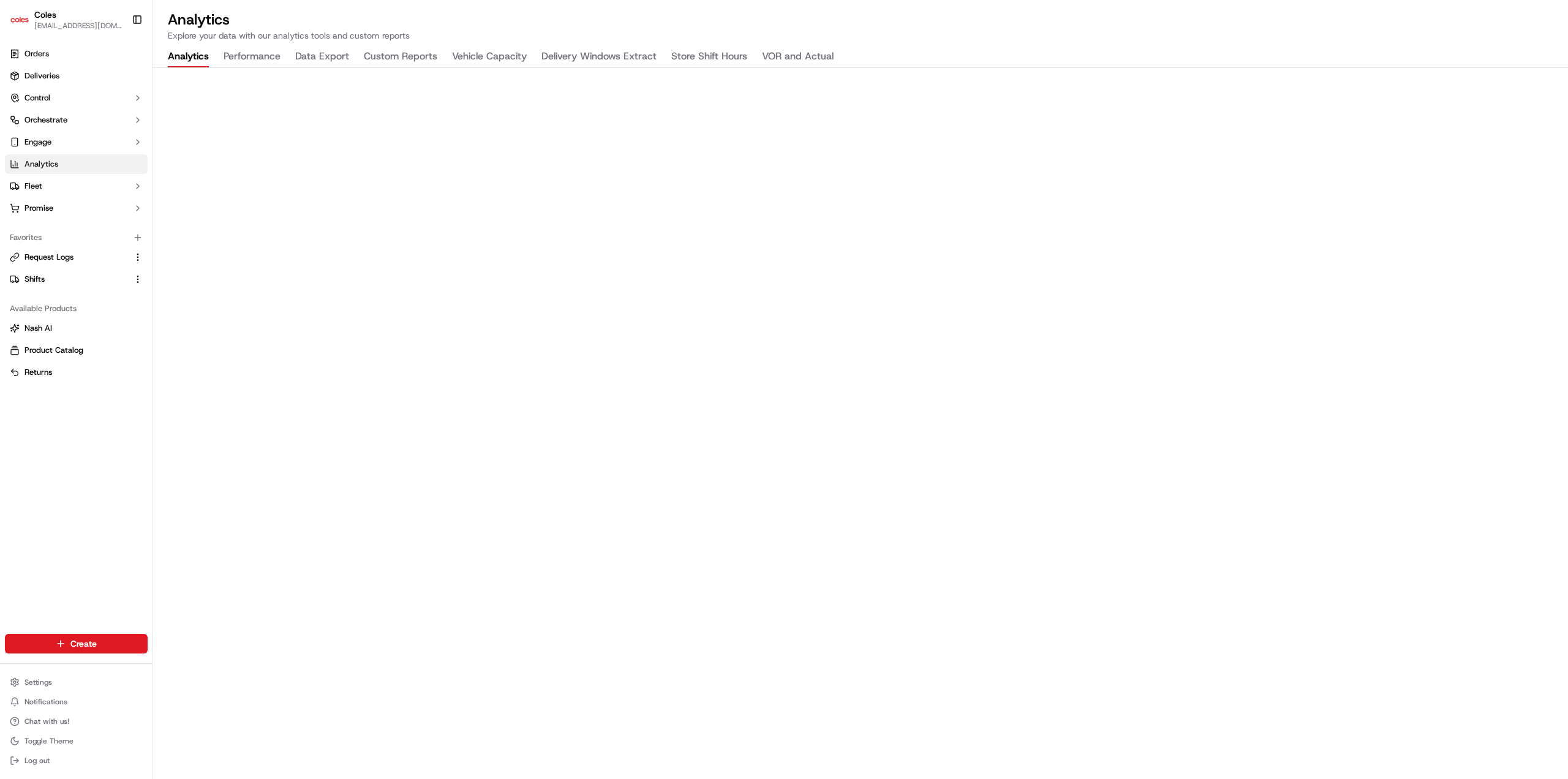
click at [495, 55] on button "Vehicle Capacity" at bounding box center [489, 57] width 75 height 21
